Goal: Task Accomplishment & Management: Complete application form

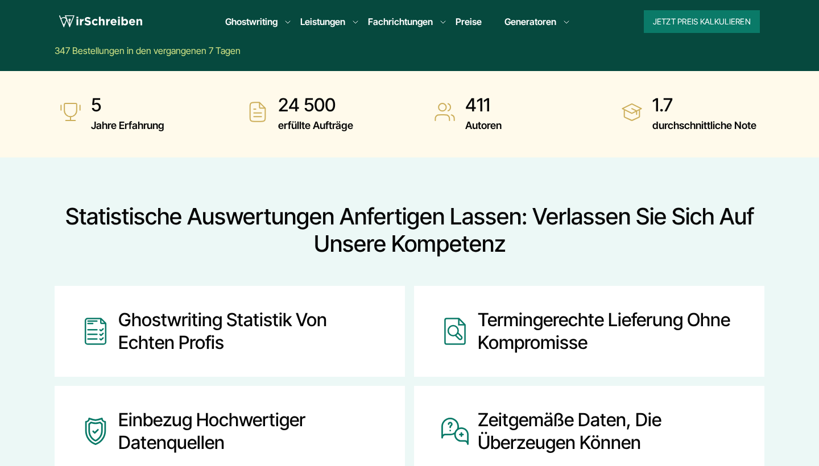
scroll to position [392, 0]
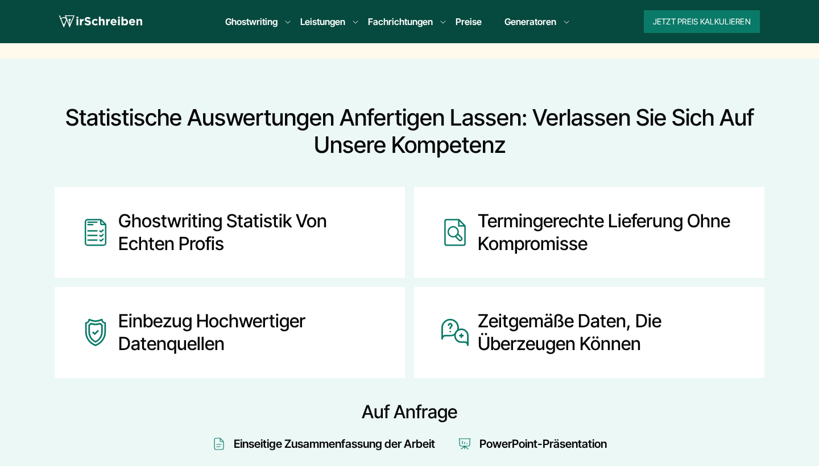
click at [255, 221] on div "Ghostwriting Statistik von echten Profis" at bounding box center [247, 232] width 259 height 45
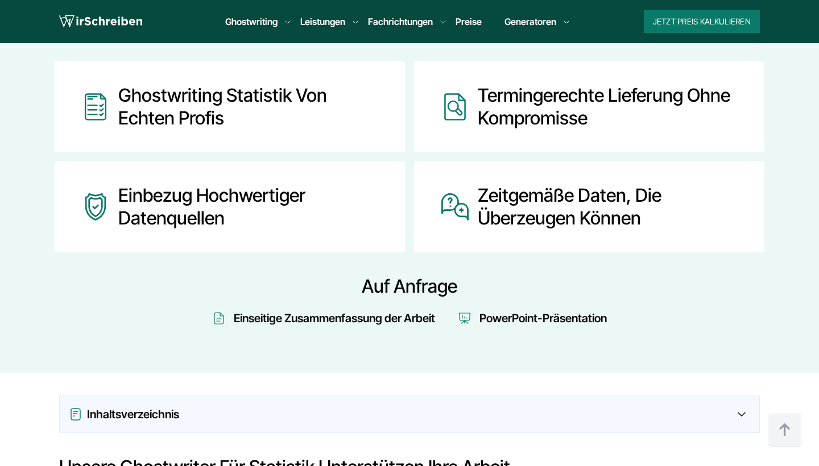
scroll to position [499, 0]
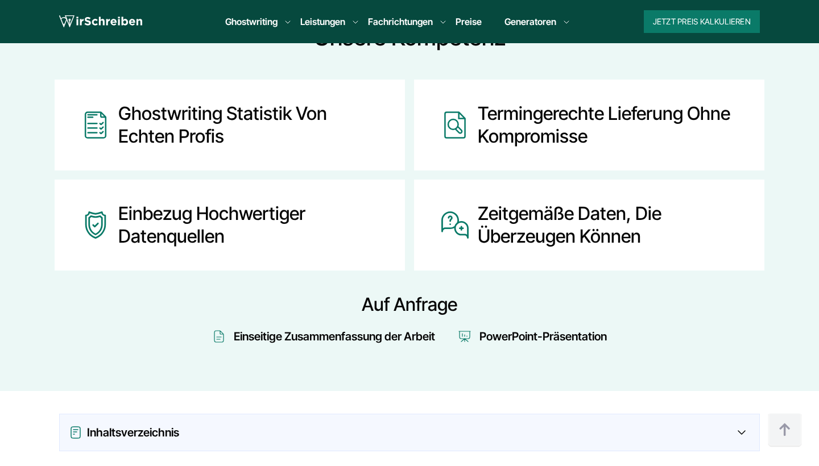
click at [163, 115] on div "Ghostwriting Statistik von echten Profis" at bounding box center [247, 124] width 259 height 45
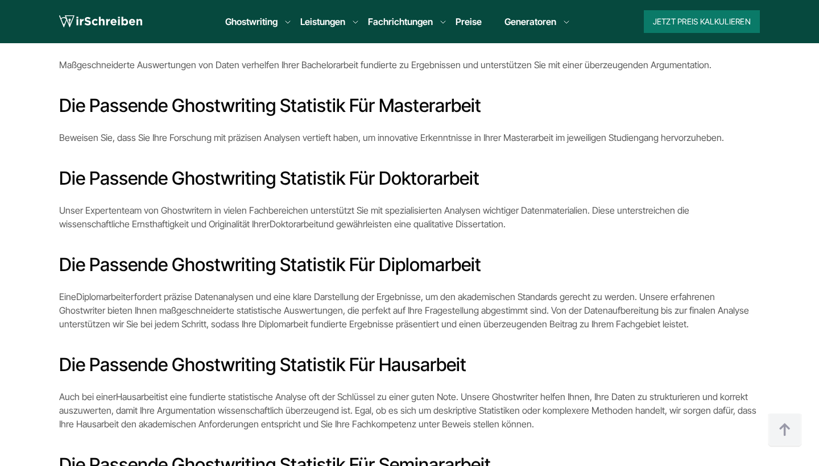
scroll to position [1286, 0]
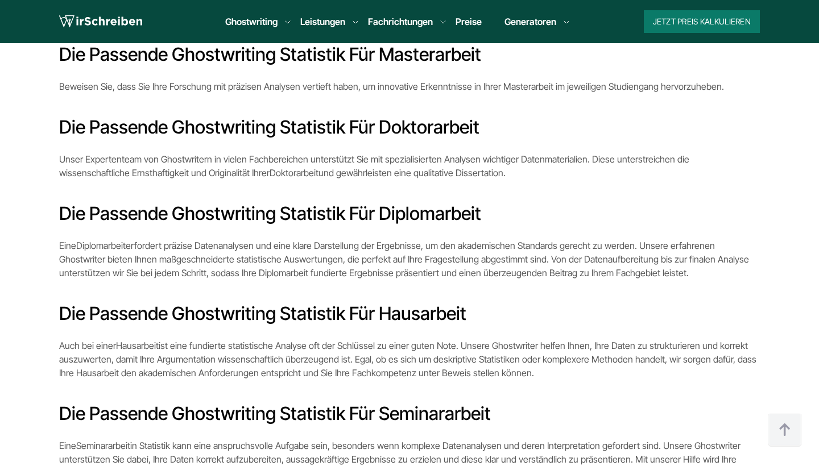
click at [310, 57] on h3 "Die passende Ghostwriting Statistik für Masterarbeit" at bounding box center [409, 54] width 700 height 23
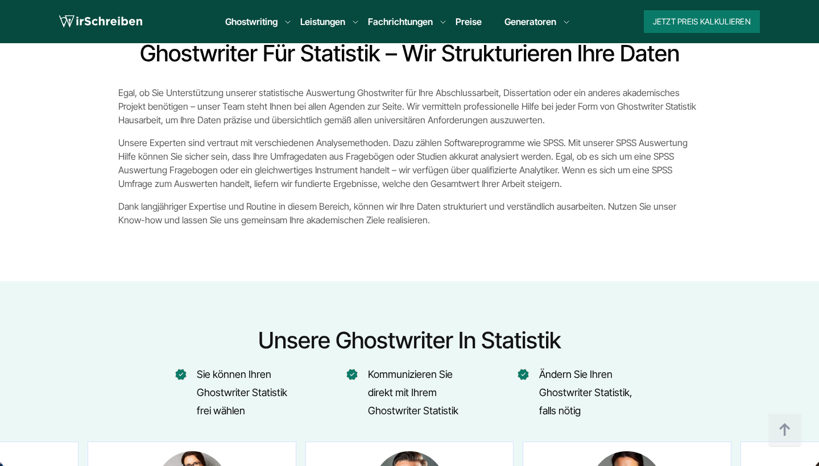
scroll to position [2717, 0]
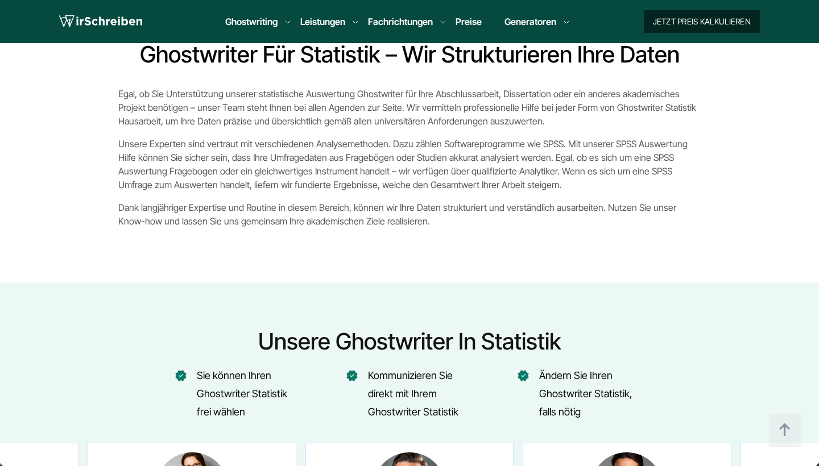
click at [700, 24] on button "Jetzt Preis kalkulieren" at bounding box center [702, 21] width 116 height 23
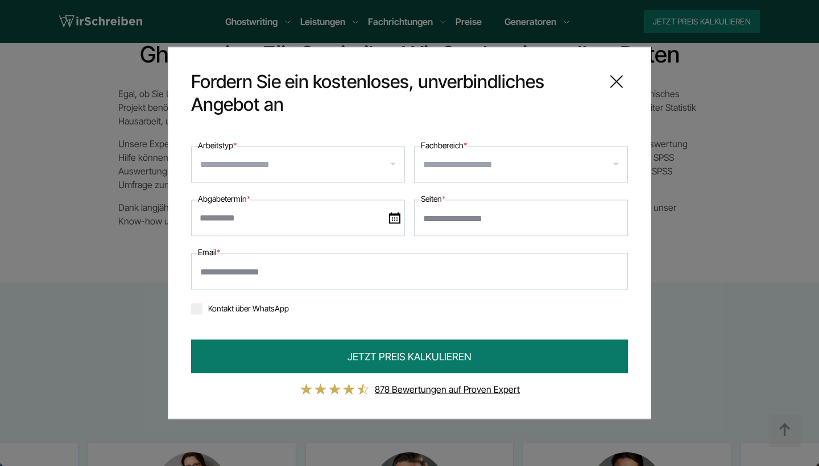
click at [313, 164] on input "Arbeitstyp *" at bounding box center [302, 165] width 204 height 18
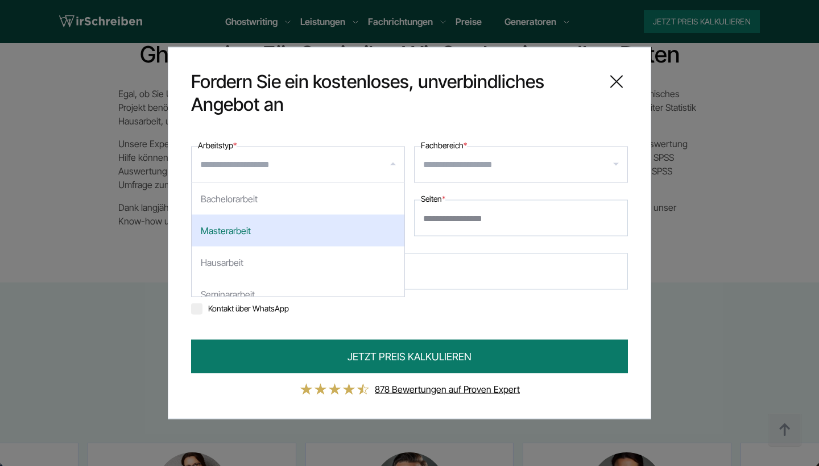
click at [283, 232] on div "Masterarbeit" at bounding box center [298, 231] width 213 height 32
select select "**"
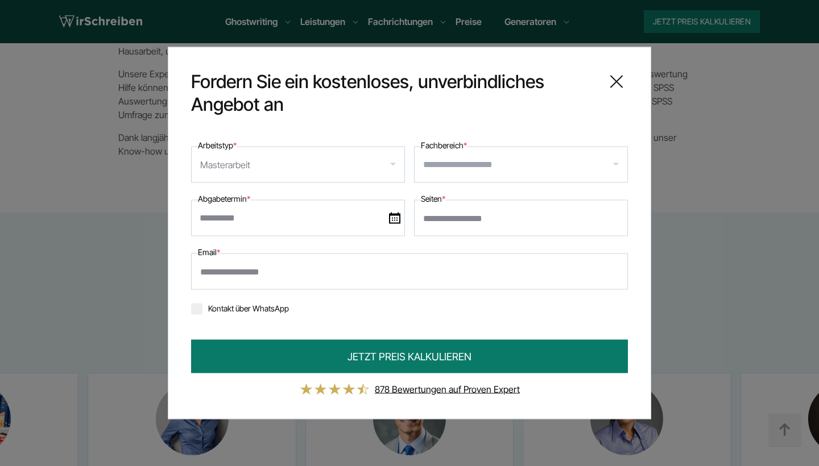
scroll to position [2788, 0]
click at [623, 77] on icon at bounding box center [616, 82] width 23 height 23
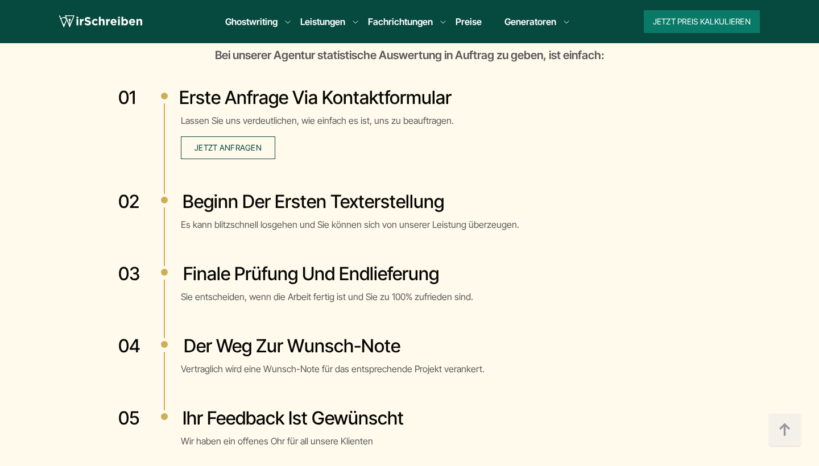
scroll to position [4130, 0]
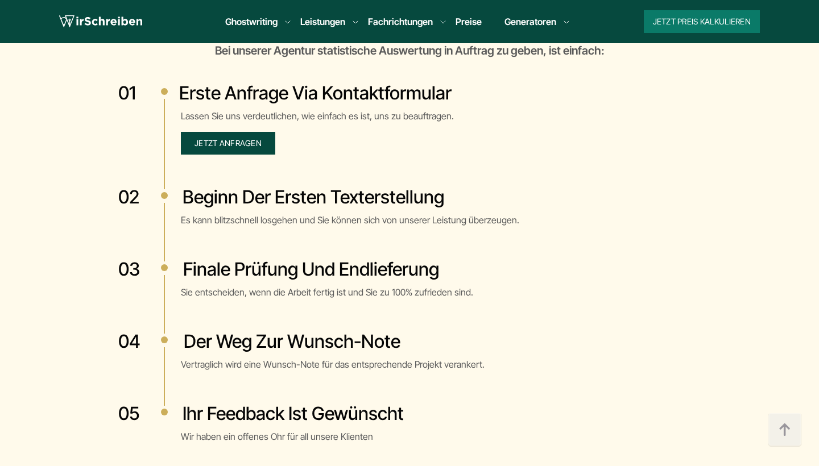
click at [254, 144] on span "Jetzt anfragen" at bounding box center [227, 143] width 67 height 10
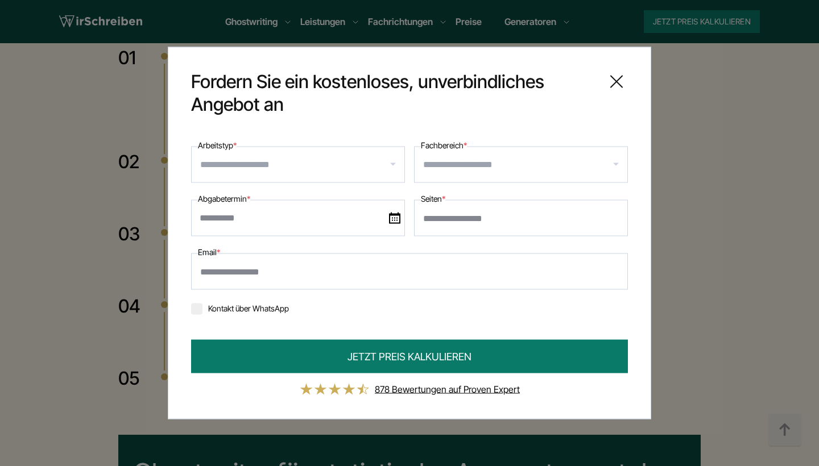
scroll to position [4185, 0]
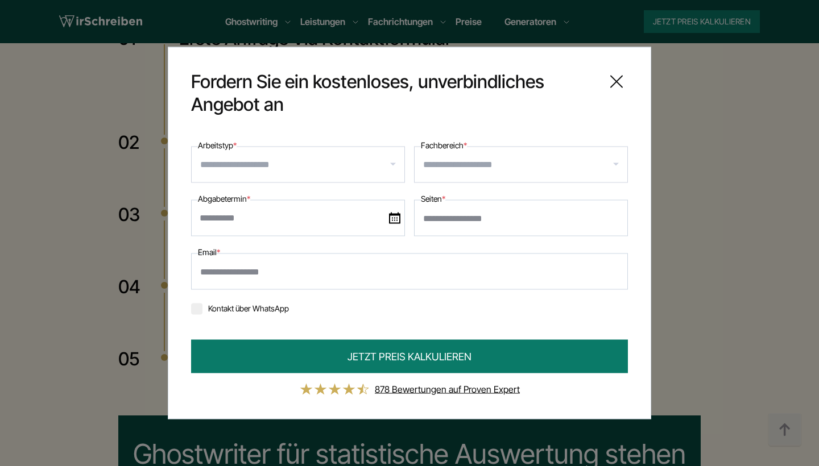
click at [611, 83] on icon at bounding box center [616, 82] width 23 height 23
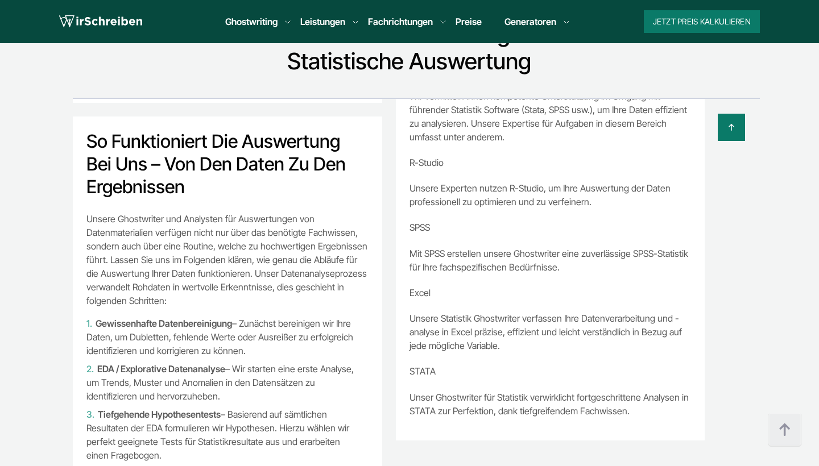
scroll to position [475, 0]
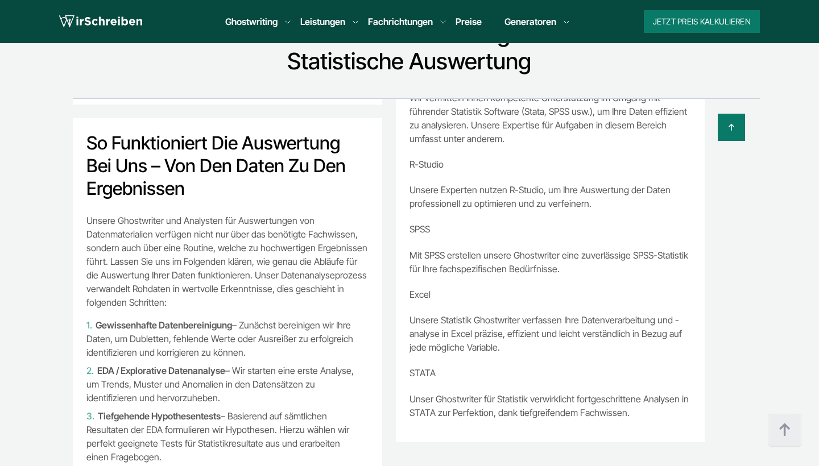
click at [472, 23] on link "Preise" at bounding box center [468, 21] width 26 height 11
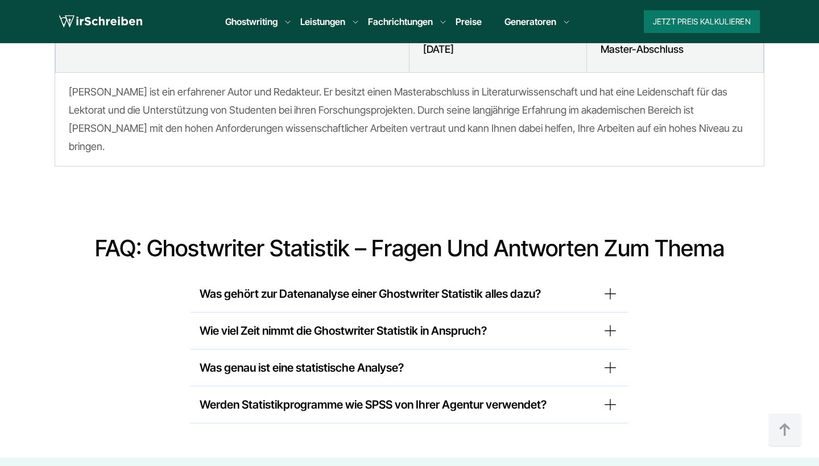
scroll to position [5518, 0]
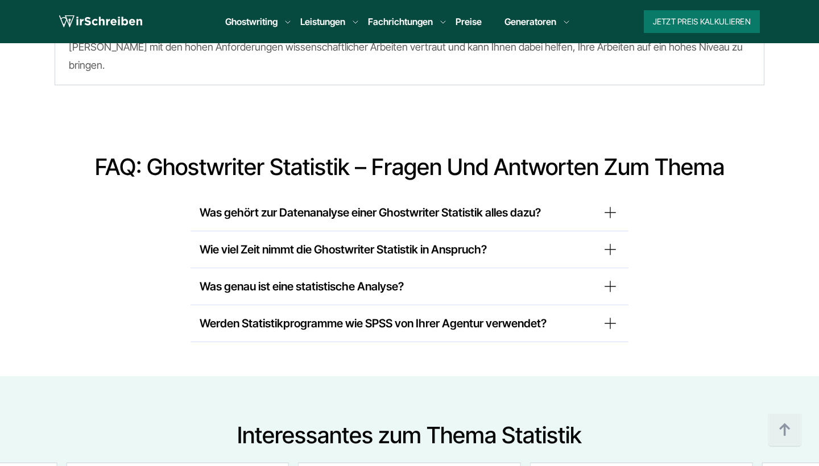
click at [368, 204] on summary "Was gehört zur Datenanalyse einer Ghostwriter Statistik alles dazu?" at bounding box center [410, 213] width 420 height 18
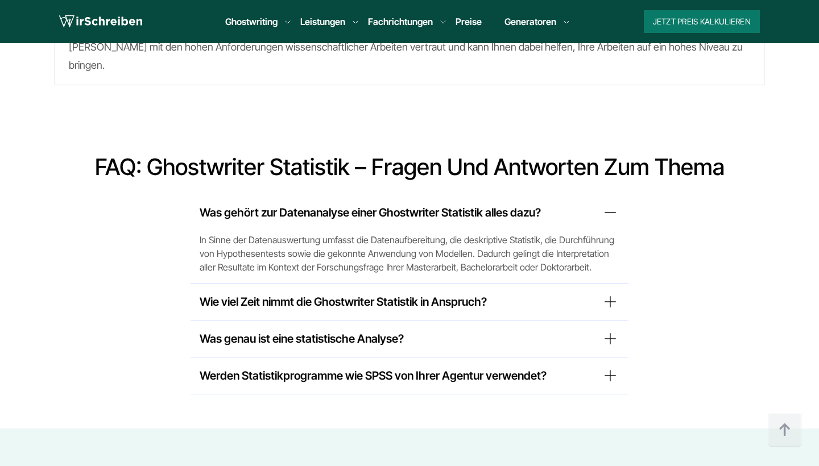
click at [368, 204] on summary "Was gehört zur Datenanalyse einer Ghostwriter Statistik alles dazu?" at bounding box center [410, 213] width 420 height 18
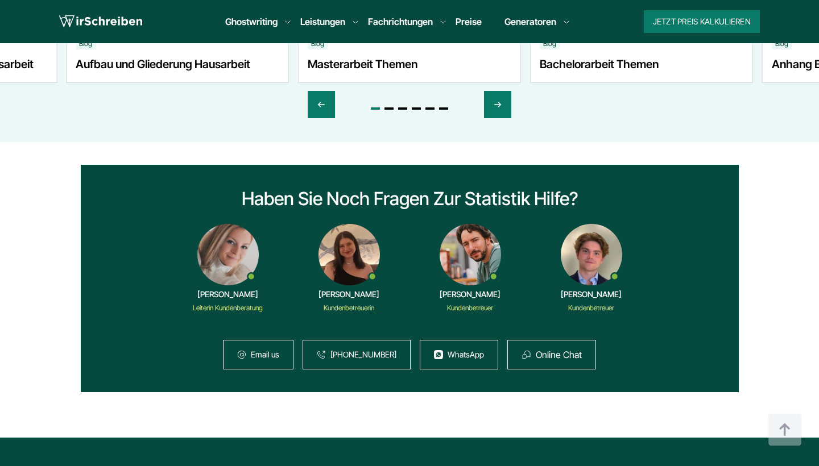
scroll to position [6216, 0]
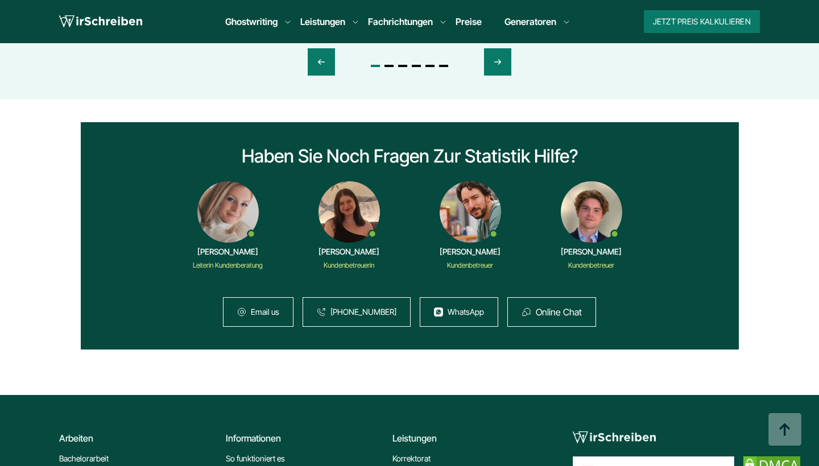
click at [568, 204] on img at bounding box center [591, 211] width 61 height 61
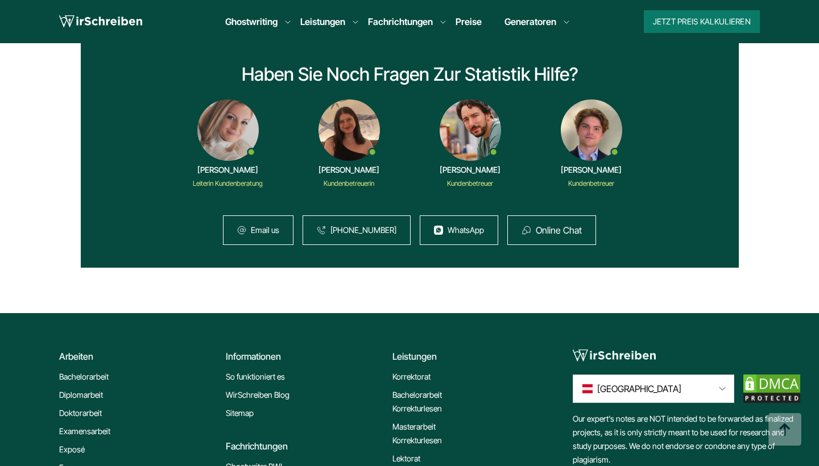
scroll to position [6296, 0]
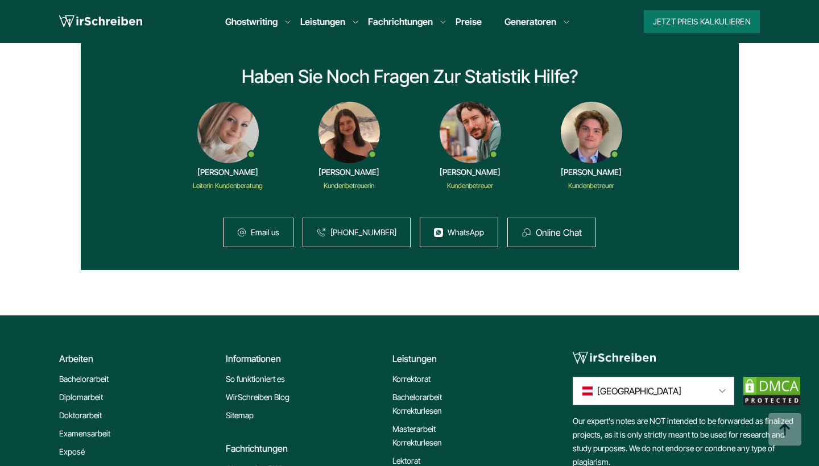
click at [455, 228] on link "WhatsApp" at bounding box center [465, 232] width 36 height 9
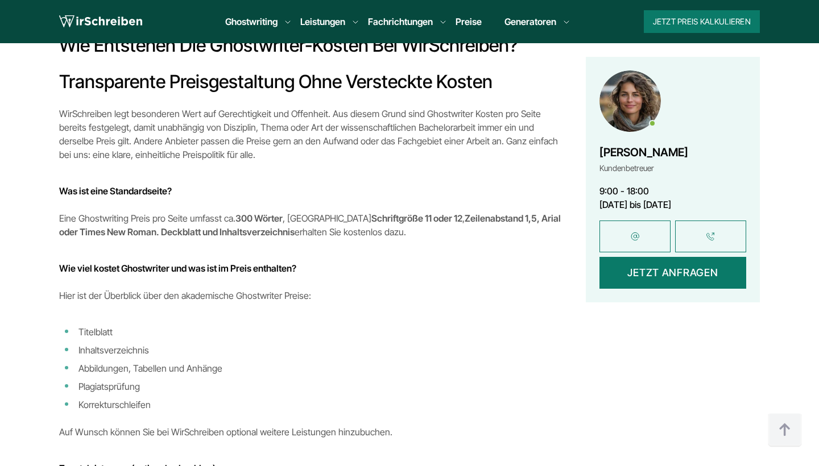
scroll to position [1829, 0]
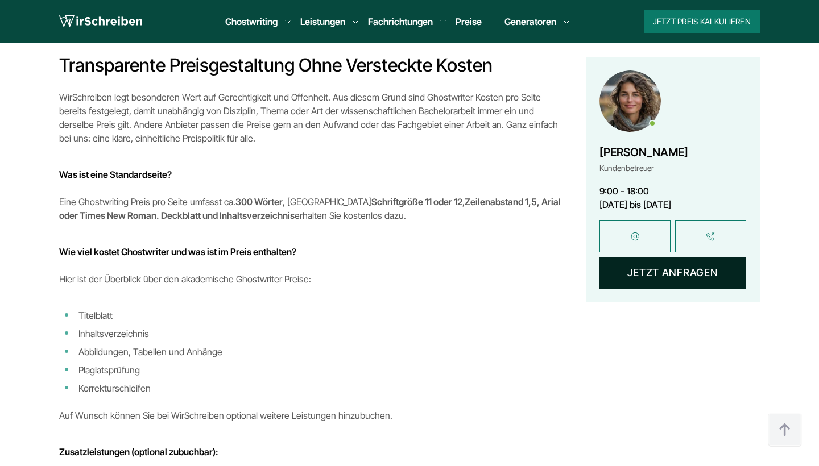
click at [674, 268] on button "Jetzt anfragen" at bounding box center [672, 272] width 147 height 32
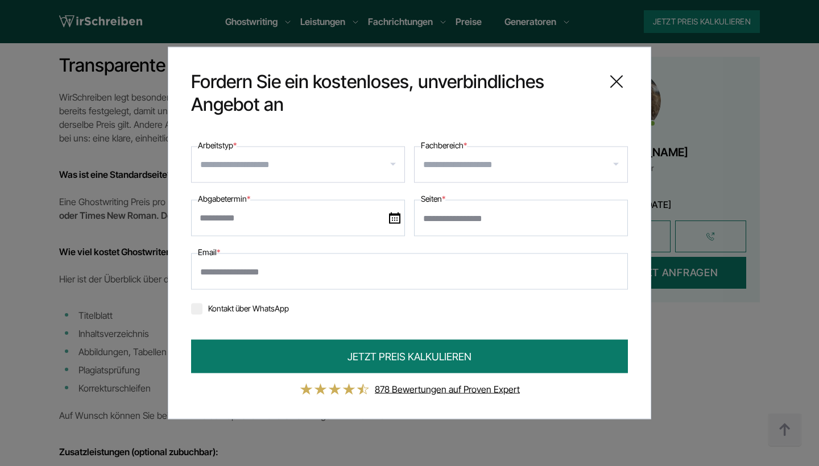
click at [198, 314] on div at bounding box center [196, 309] width 11 height 11
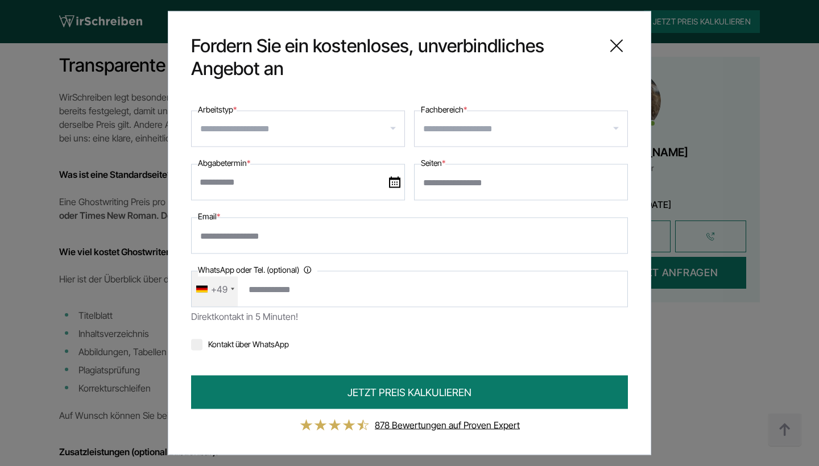
click at [267, 131] on input "Arbeitstyp *" at bounding box center [302, 129] width 204 height 18
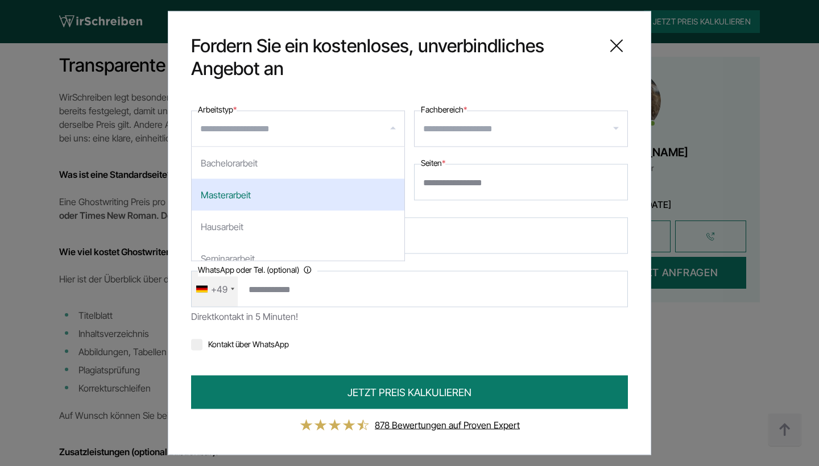
click at [253, 193] on div "Masterarbeit" at bounding box center [298, 195] width 213 height 32
select select "**"
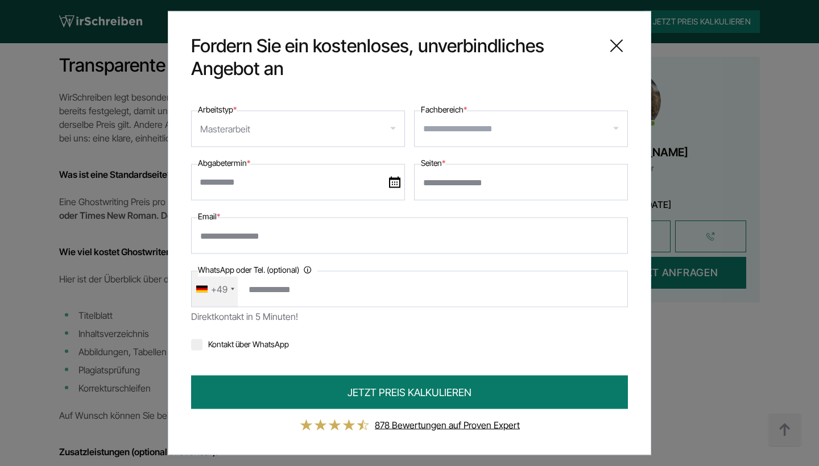
click at [458, 119] on div at bounding box center [521, 129] width 214 height 36
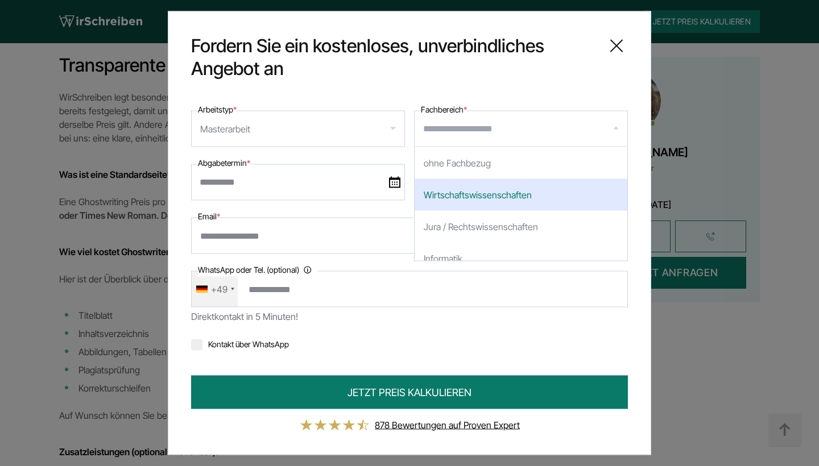
click at [480, 191] on div "Wirtschaftswissenschaften" at bounding box center [520, 195] width 213 height 32
select select "*"
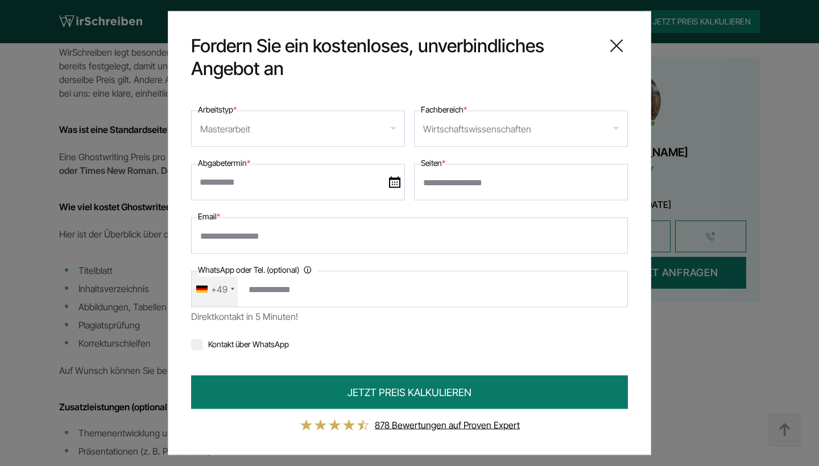
scroll to position [1878, 0]
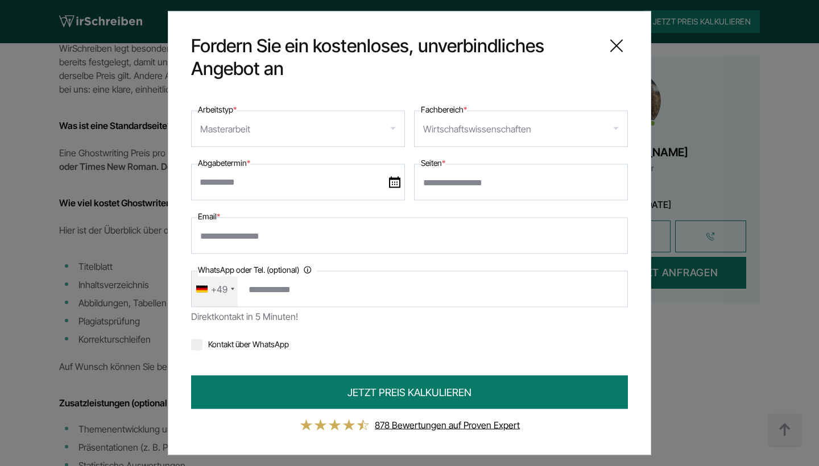
click at [501, 177] on input "Seiten *" at bounding box center [521, 182] width 214 height 36
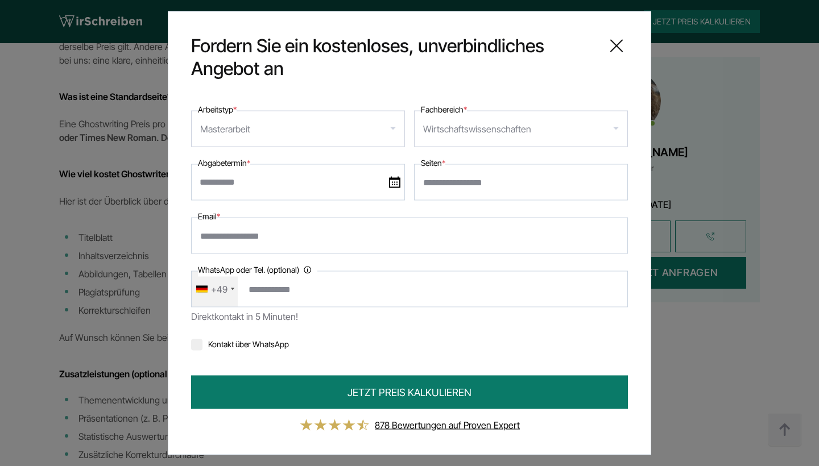
scroll to position [1913, 0]
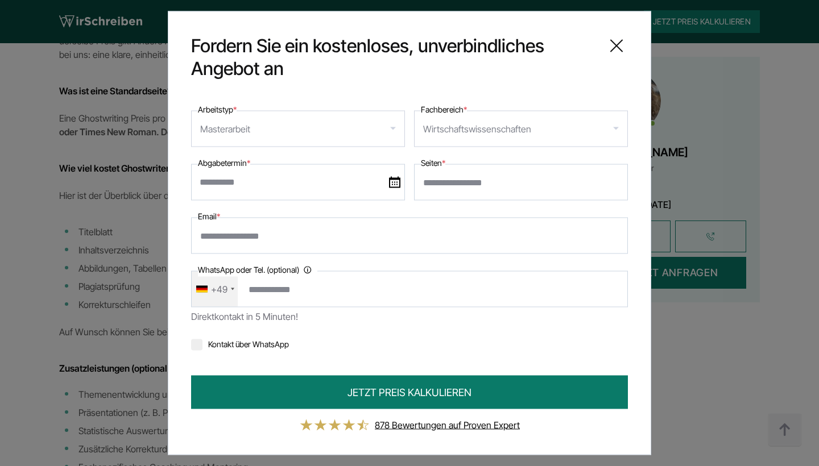
click at [226, 294] on div "+49" at bounding box center [219, 289] width 16 height 18
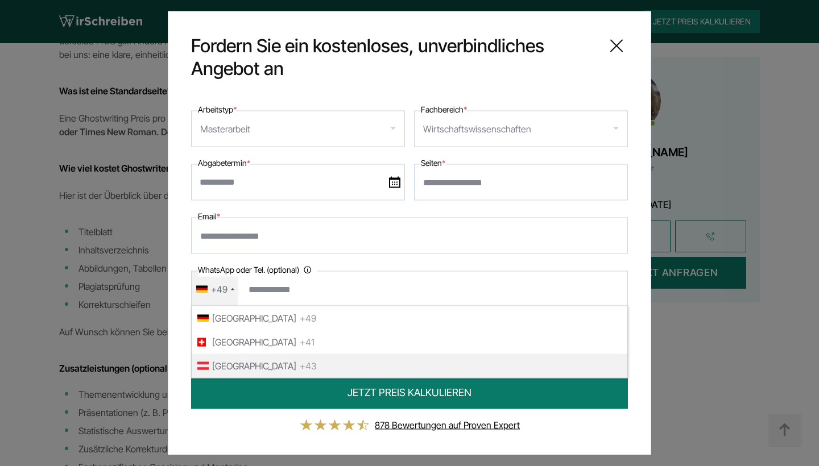
click at [241, 358] on span "[GEOGRAPHIC_DATA]" at bounding box center [254, 366] width 84 height 18
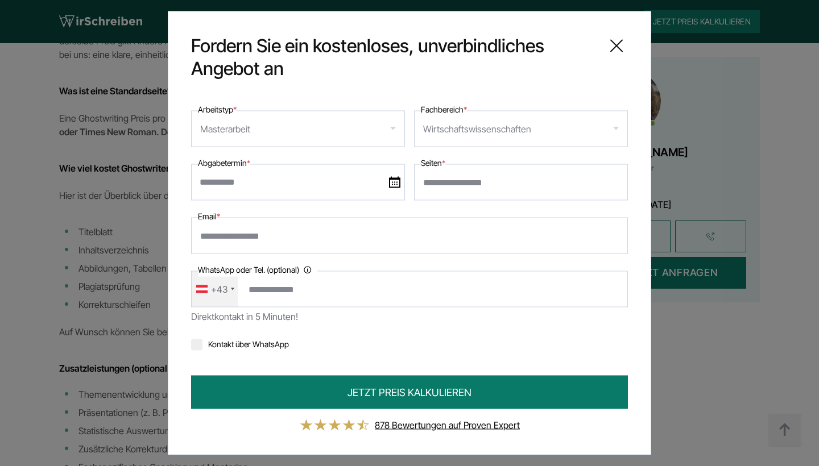
type input "**********"
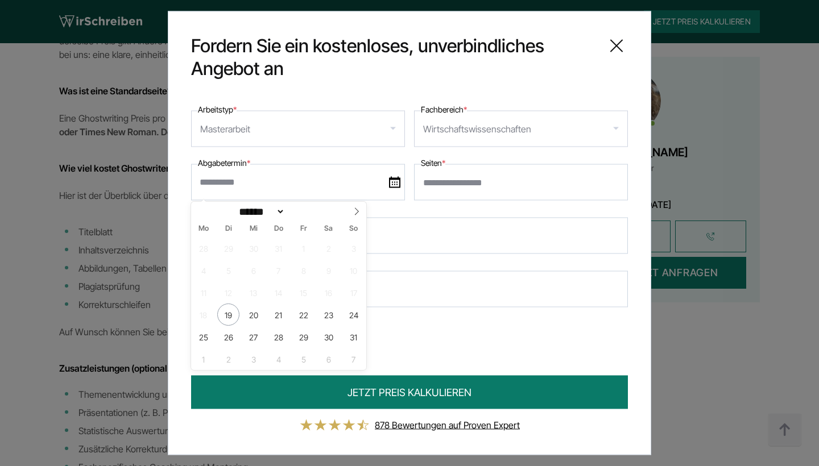
click at [239, 185] on input "text" at bounding box center [298, 182] width 214 height 36
select select "**"
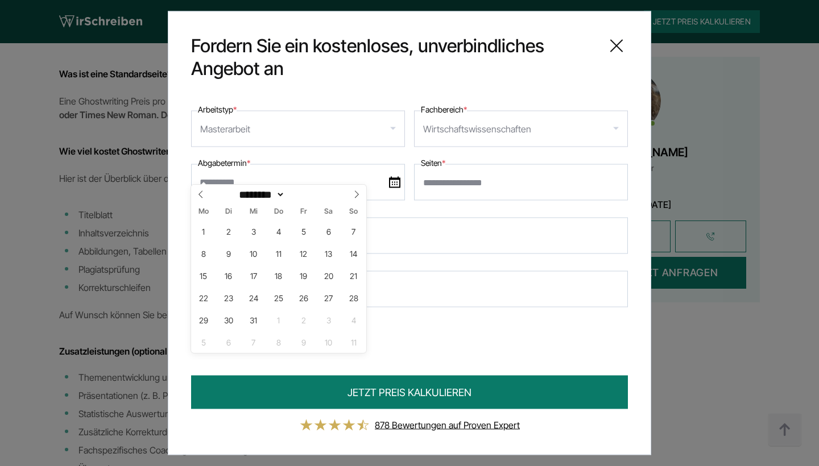
scroll to position [1925, 0]
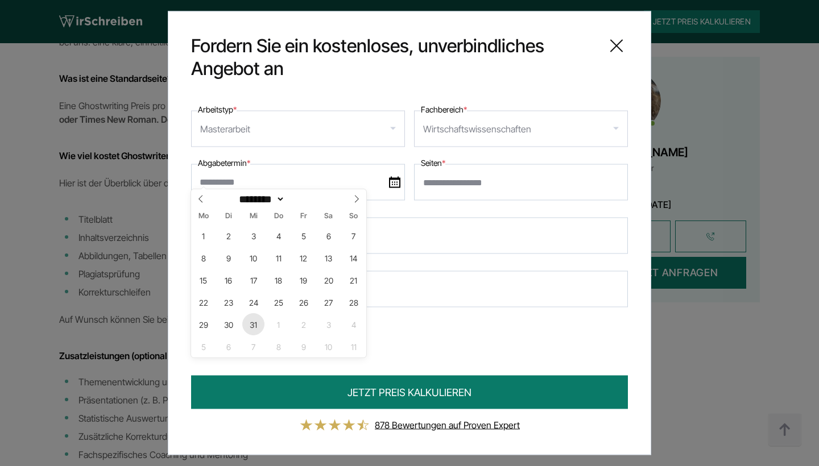
click at [255, 316] on span "31" at bounding box center [253, 324] width 22 height 22
type input "**********"
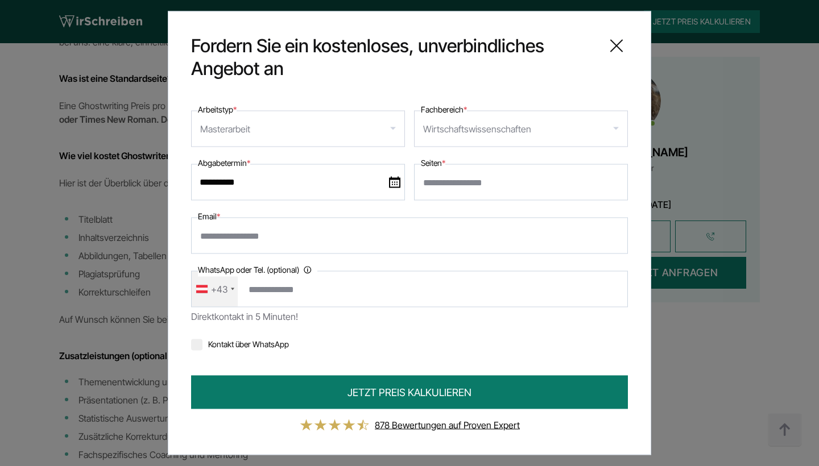
click at [469, 188] on input "Seiten *" at bounding box center [521, 182] width 214 height 36
type input "*"
click at [617, 185] on input "*" at bounding box center [521, 182] width 214 height 36
click at [616, 186] on input "*" at bounding box center [521, 182] width 214 height 36
click at [535, 183] on input "*" at bounding box center [521, 182] width 214 height 36
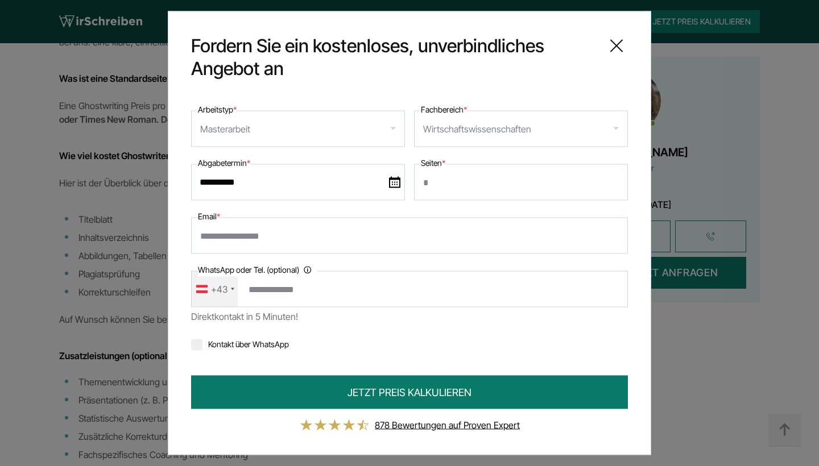
type input "*"
type input "**"
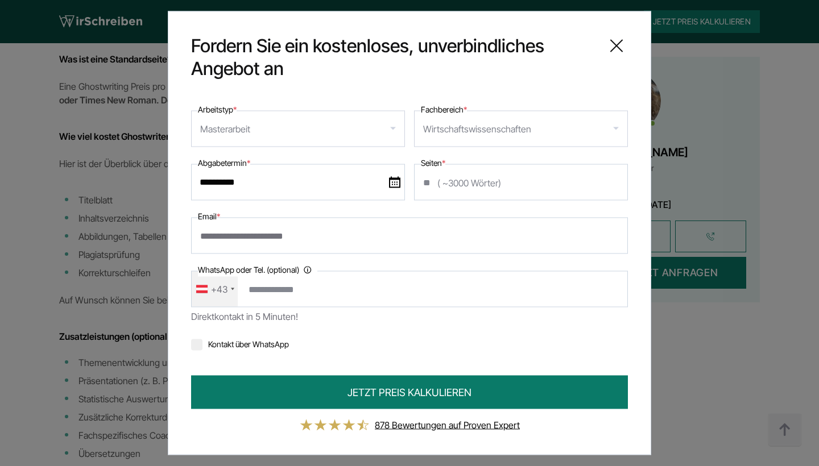
scroll to position [1945, 0]
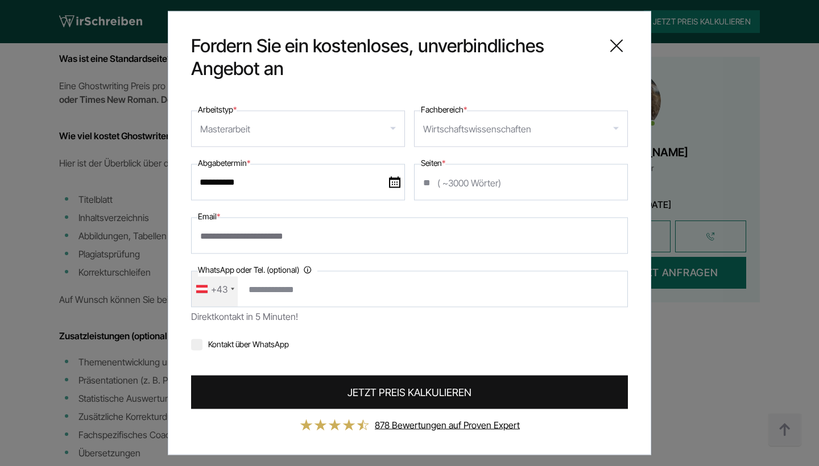
type input "**********"
click at [449, 390] on span "JETZT PREIS KALKULIEREN" at bounding box center [409, 392] width 124 height 15
type input "**********"
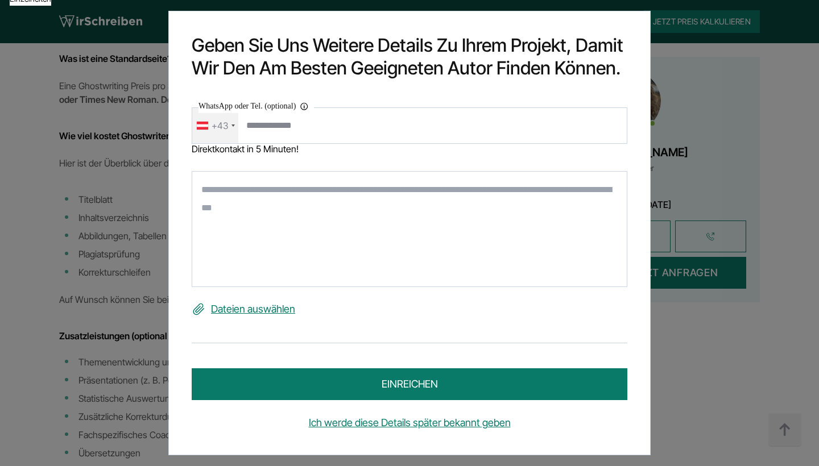
click at [273, 202] on textarea at bounding box center [410, 229] width 436 height 116
paste textarea "**********"
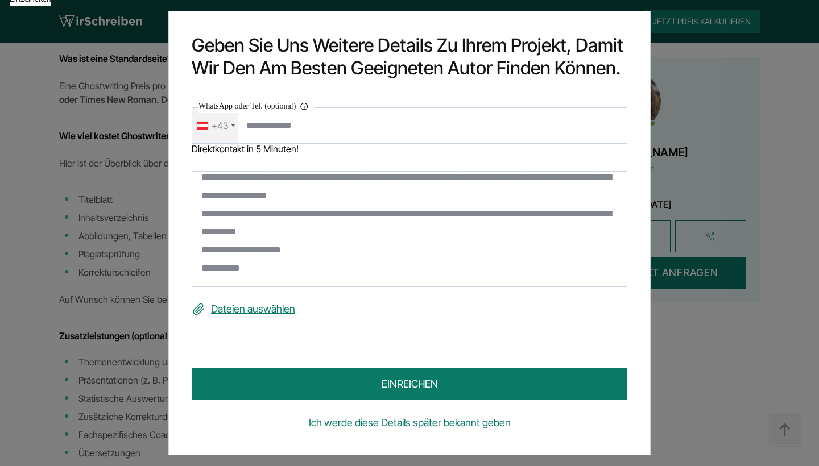
scroll to position [267, 0]
drag, startPoint x: 254, startPoint y: 271, endPoint x: 188, endPoint y: 271, distance: 66.5
click at [188, 271] on div "**********" at bounding box center [409, 233] width 482 height 445
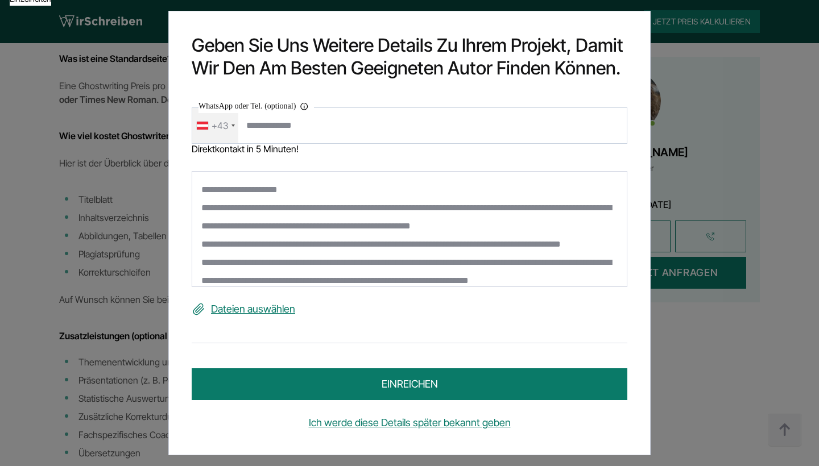
scroll to position [0, 0]
drag, startPoint x: 306, startPoint y: 188, endPoint x: 113, endPoint y: 188, distance: 193.9
click at [113, 188] on div "**********" at bounding box center [409, 233] width 819 height 466
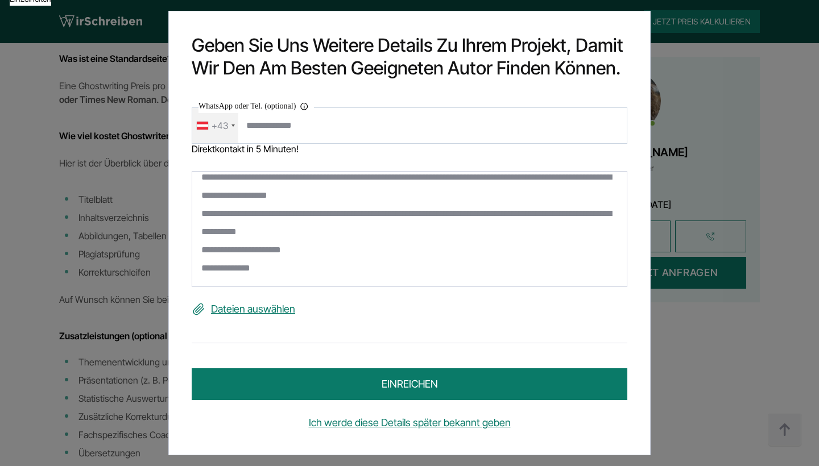
scroll to position [264, 0]
type textarea "**********"
click at [391, 381] on button "einreichen" at bounding box center [410, 384] width 436 height 32
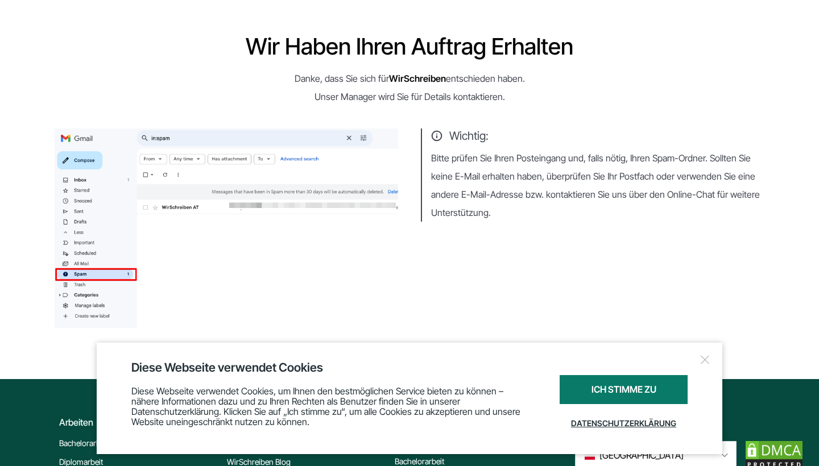
scroll to position [123, 0]
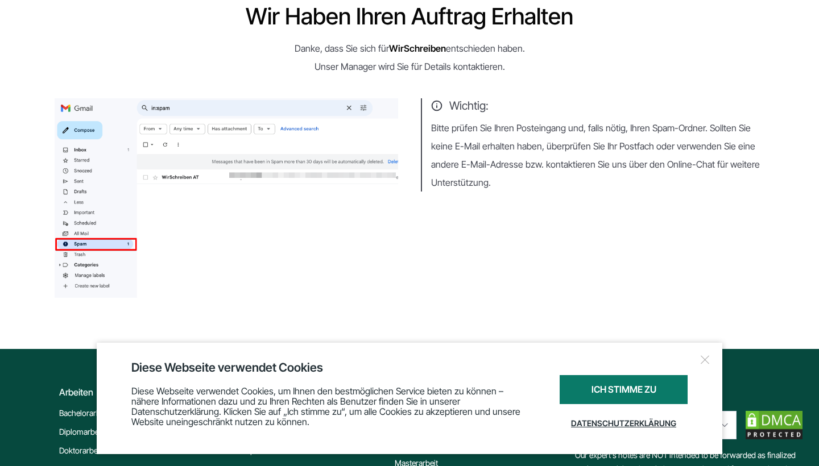
click at [705, 360] on div at bounding box center [704, 359] width 11 height 11
